Goal: Task Accomplishment & Management: Manage account settings

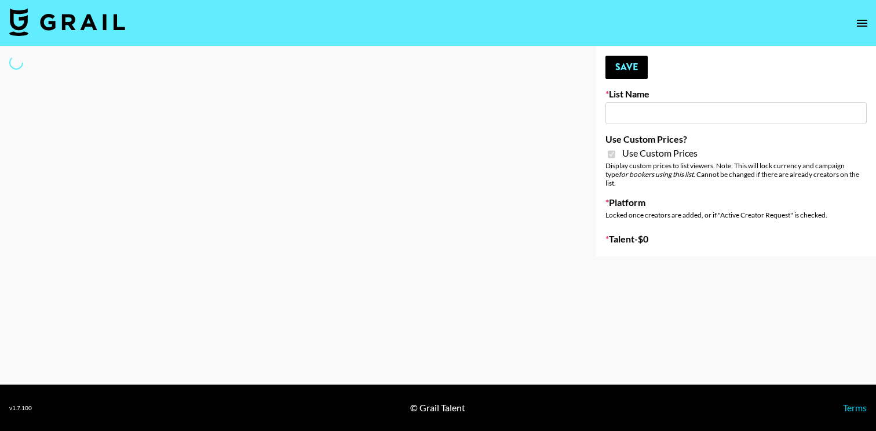
type input "Kids / Toy Accounts"
checkbox input "true"
select select "Brand"
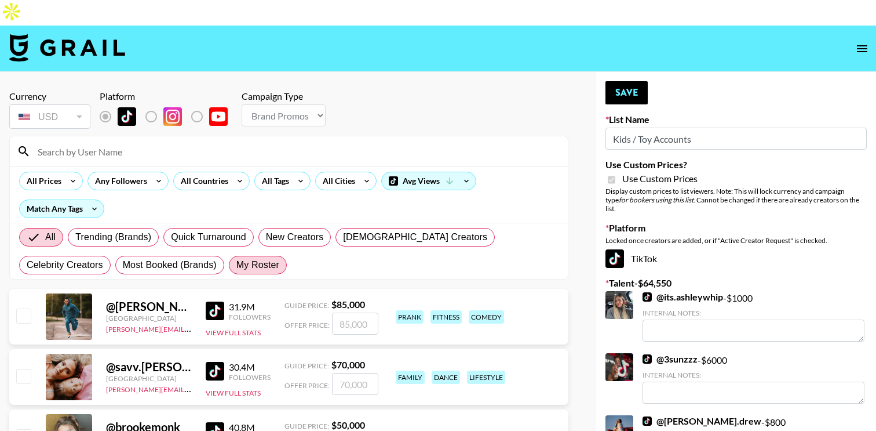
click at [236, 258] on span "My Roster" at bounding box center [257, 265] width 43 height 14
click at [236, 265] on input "My Roster" at bounding box center [236, 265] width 0 height 0
radio input "true"
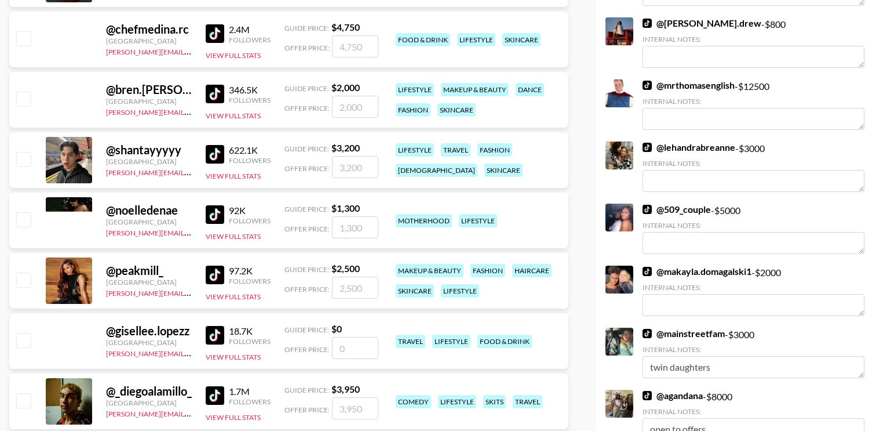
scroll to position [406, 0]
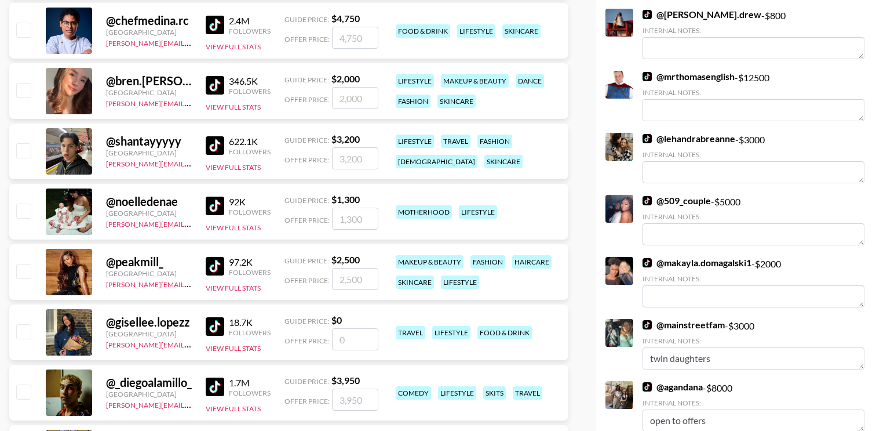
click at [23, 203] on input "checkbox" at bounding box center [23, 210] width 14 height 14
checkbox input "true"
type input "1300"
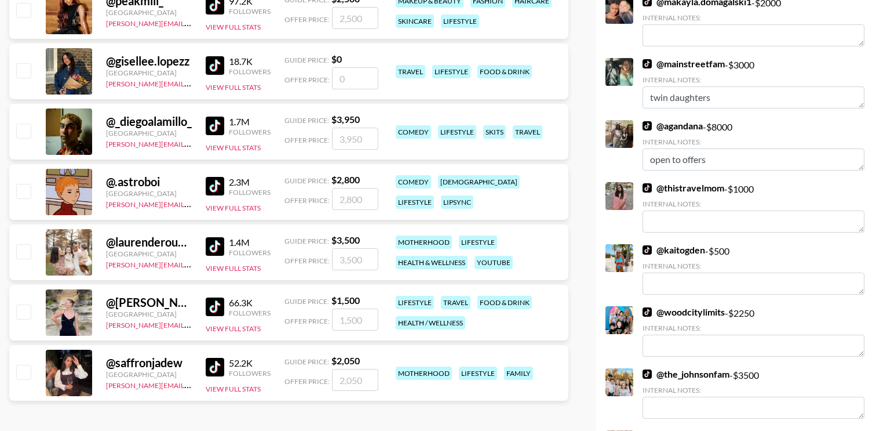
scroll to position [675, 0]
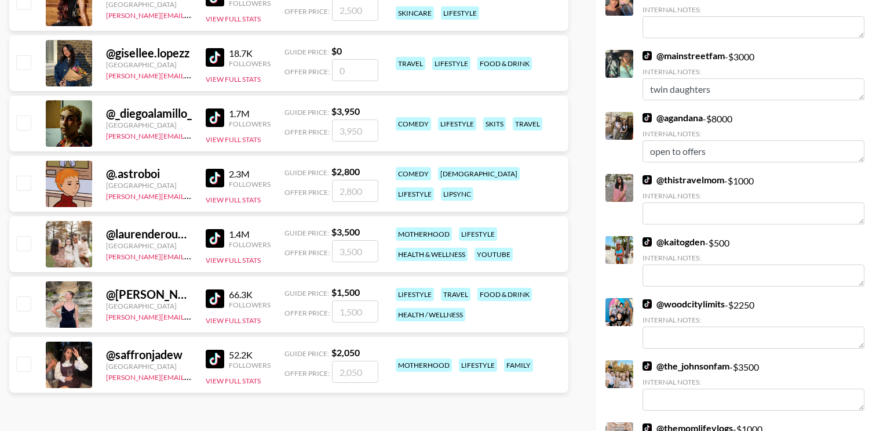
click at [26, 236] on input "checkbox" at bounding box center [23, 243] width 14 height 14
checkbox input "true"
type input "3500"
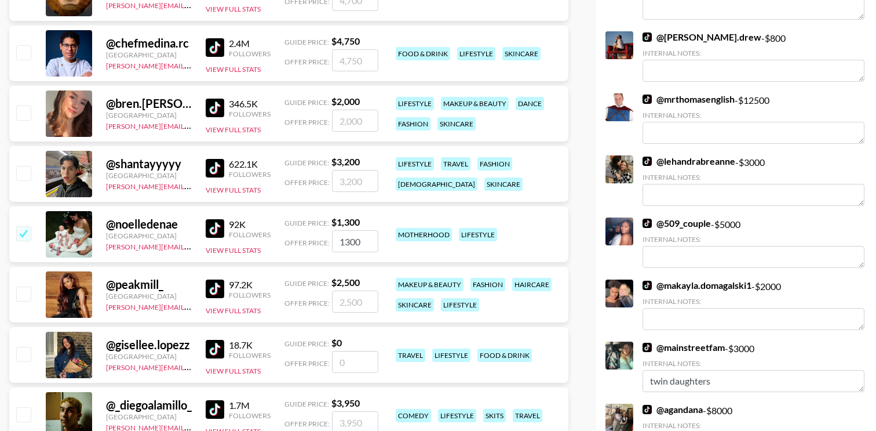
scroll to position [387, 0]
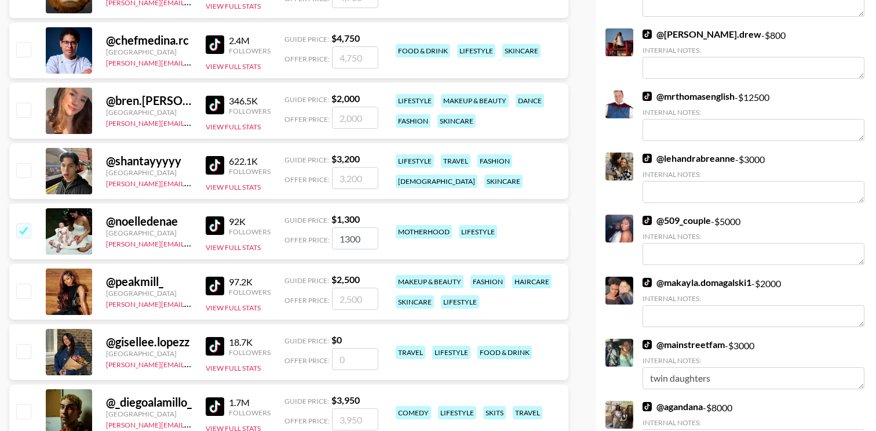
drag, startPoint x: 344, startPoint y: 213, endPoint x: 380, endPoint y: 213, distance: 35.4
click at [380, 213] on div "@ noelledenae [GEOGRAPHIC_DATA] [PERSON_NAME][EMAIL_ADDRESS][DOMAIN_NAME] 92K F…" at bounding box center [288, 231] width 559 height 56
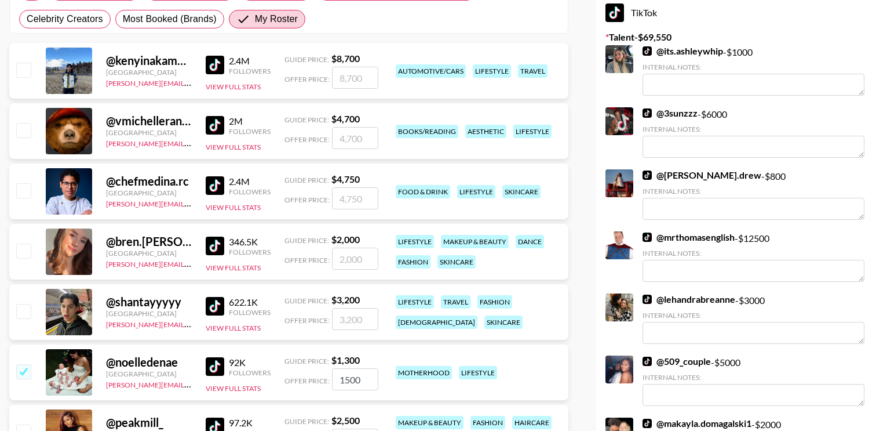
scroll to position [0, 0]
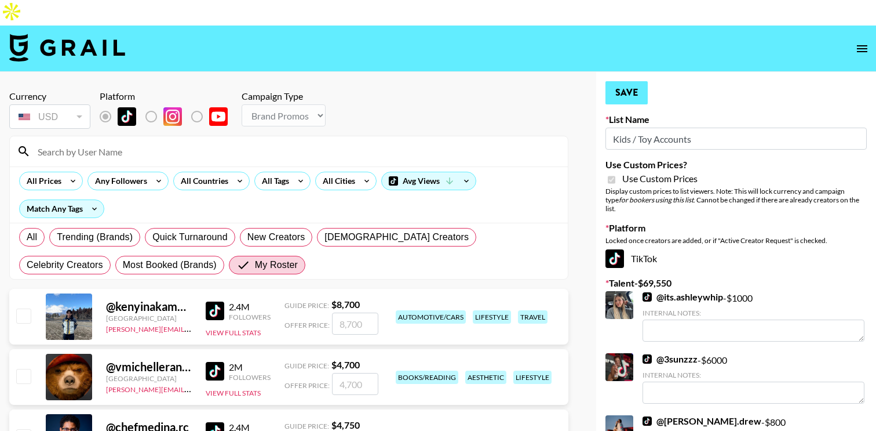
type input "1500"
click at [627, 81] on button "Save" at bounding box center [627, 92] width 42 height 23
